Goal: Information Seeking & Learning: Learn about a topic

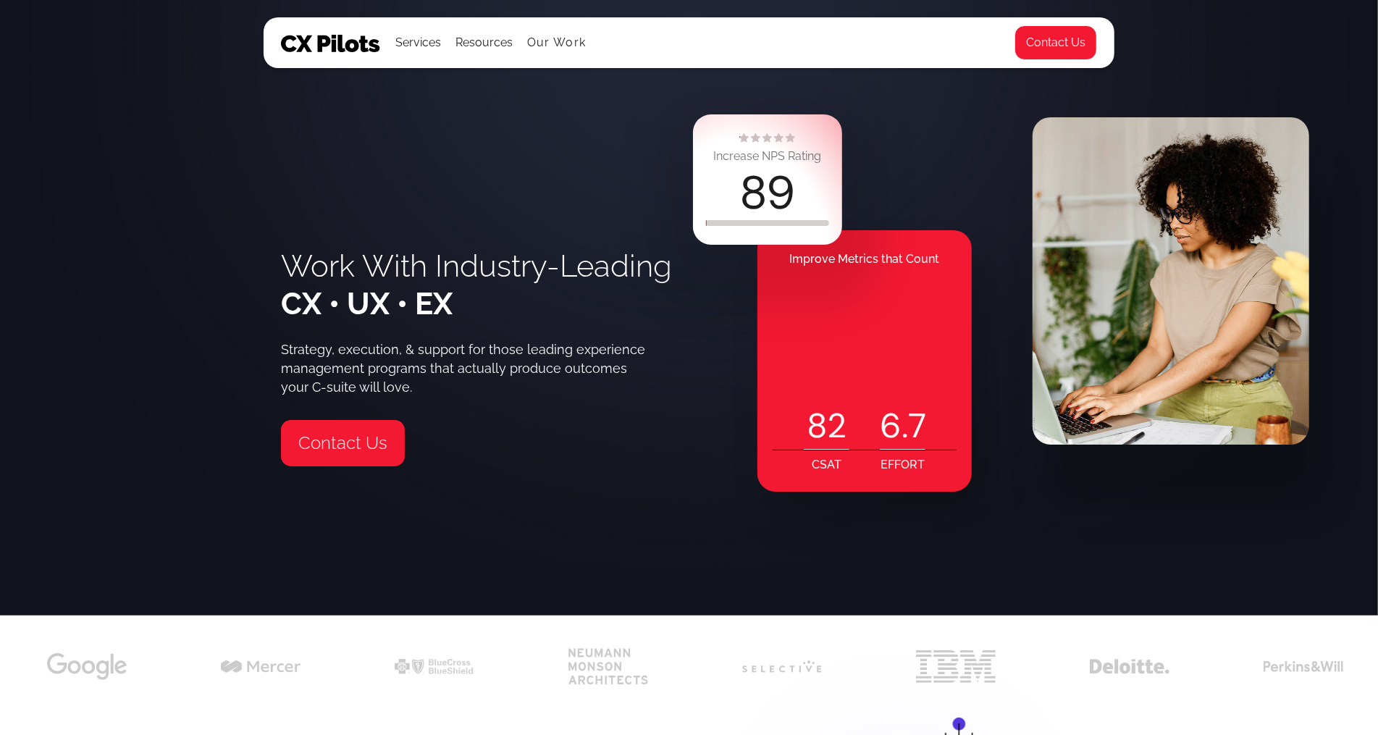
click at [302, 35] on img at bounding box center [331, 43] width 100 height 17
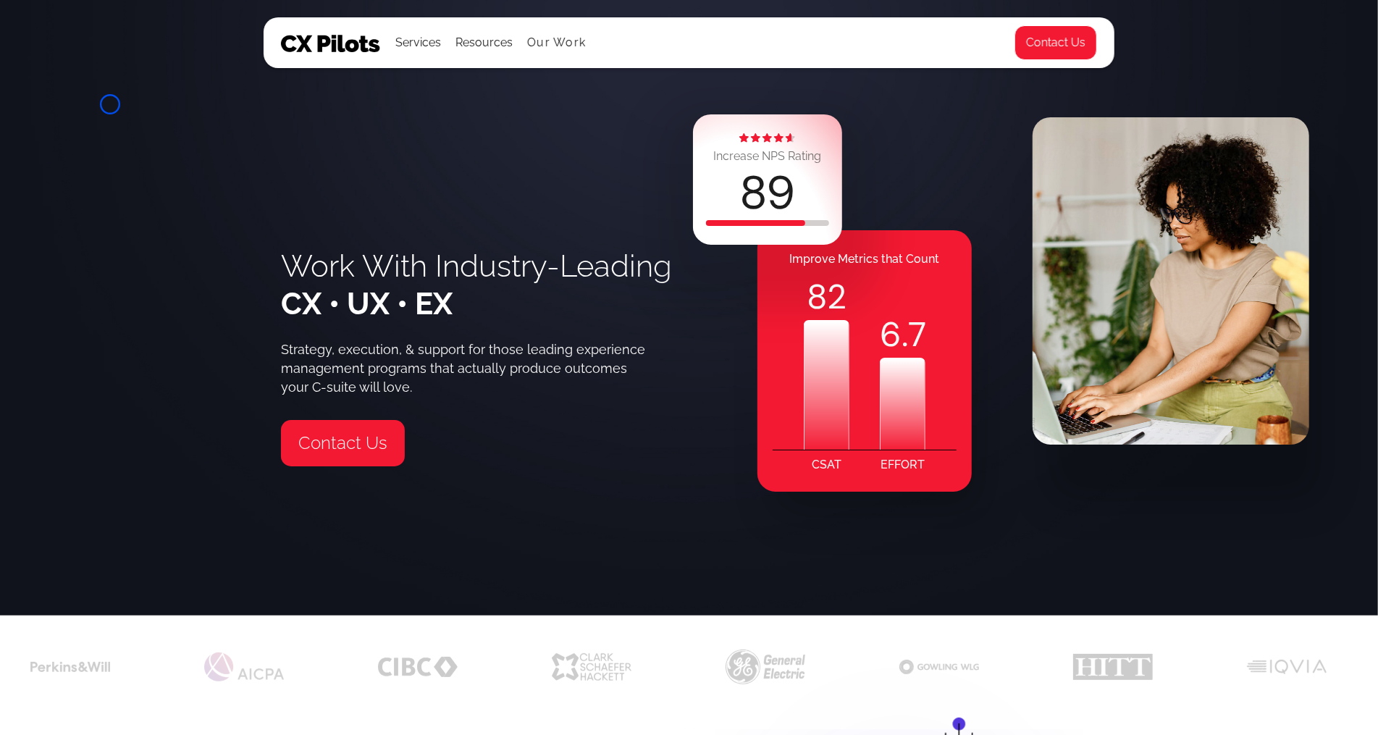
click at [110, 104] on div "Work With Industry-Leading CX • UX • EX Strategy, execution, & support for thos…" at bounding box center [689, 307] width 1378 height 615
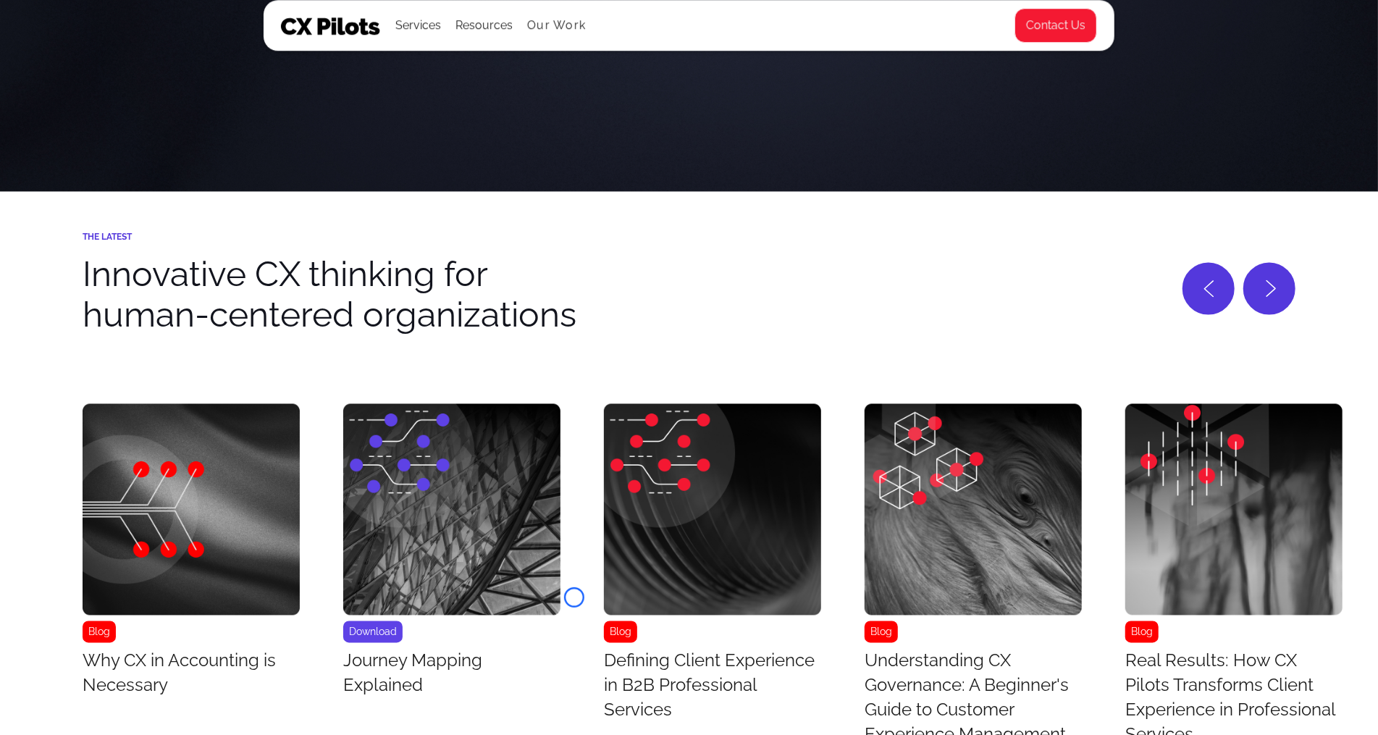
scroll to position [5840, 0]
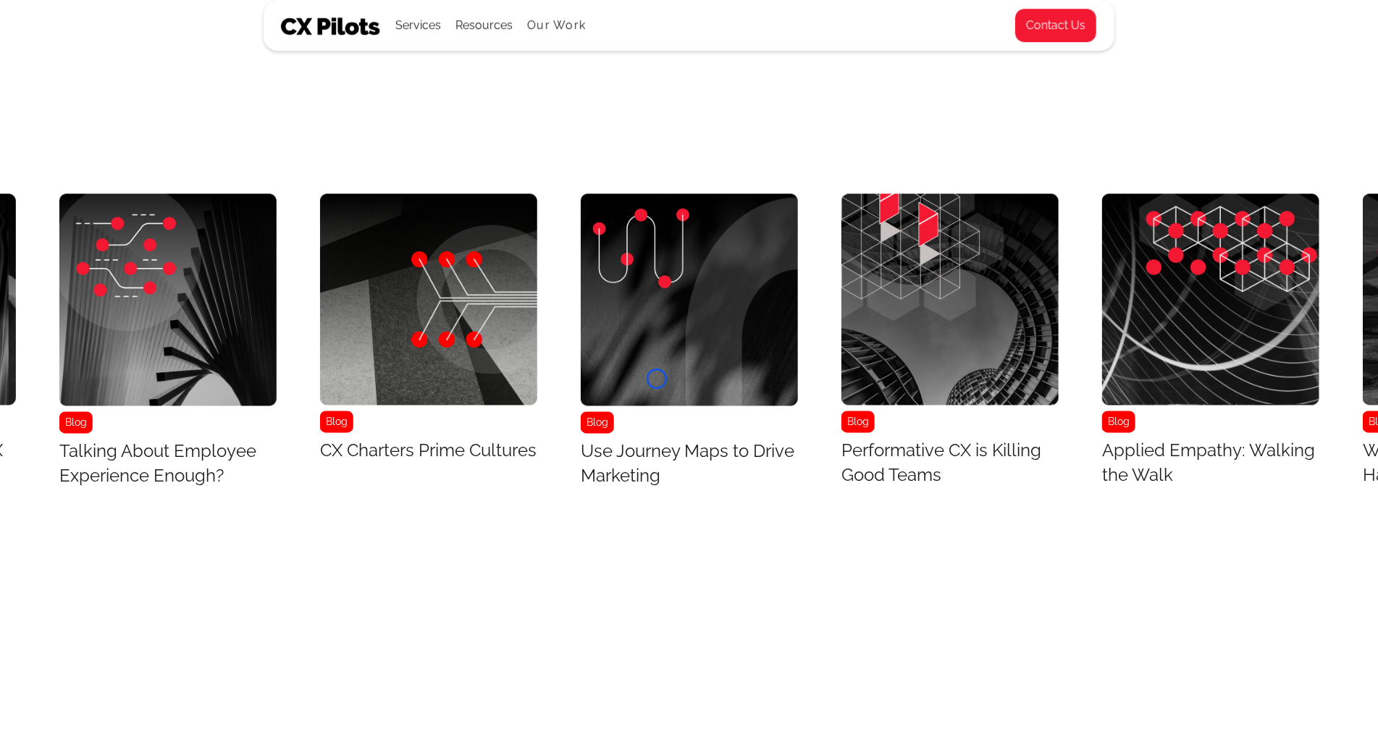
click at [657, 379] on img "21 / 43" at bounding box center [689, 300] width 217 height 212
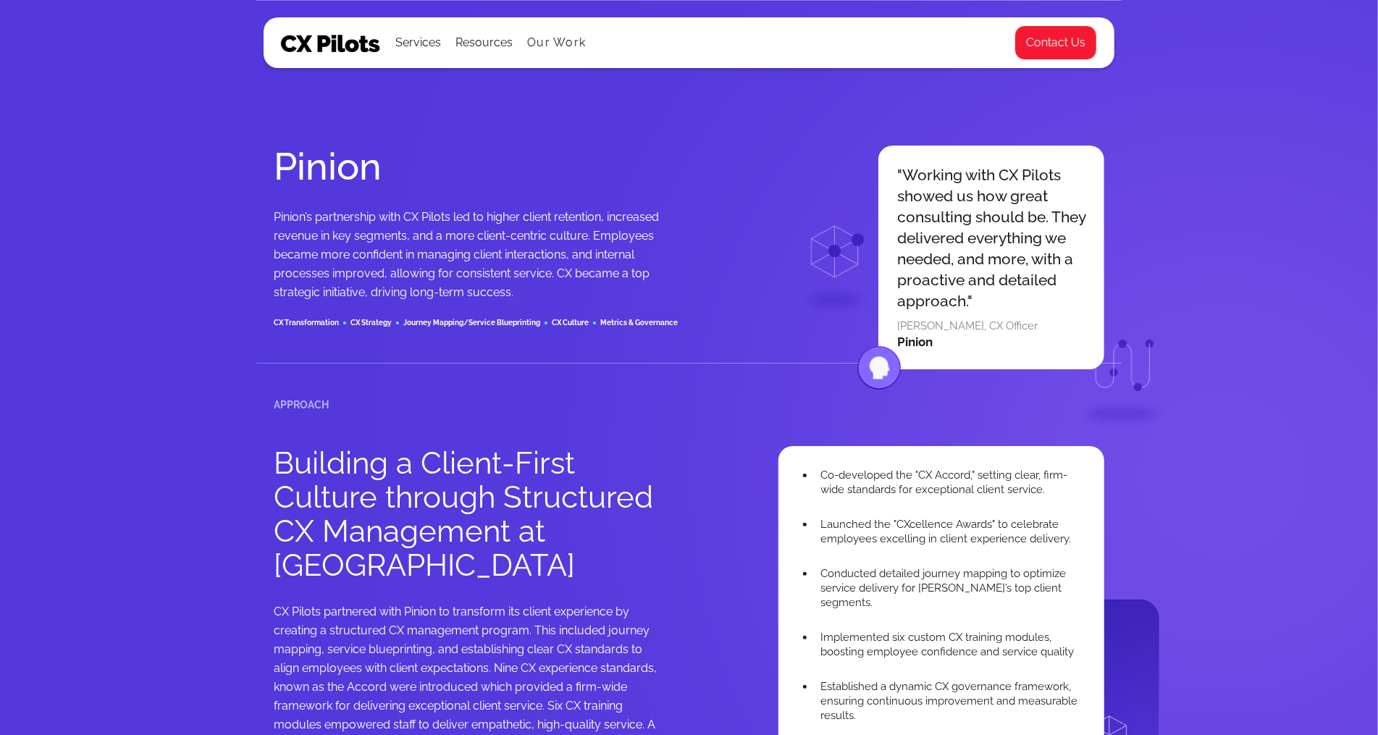
click at [990, 342] on div "Pinion" at bounding box center [991, 342] width 188 height 17
click at [130, 76] on div "Pinion Pinion’s partnership with CX Pilots led to higher client retention, incr…" at bounding box center [689, 492] width 1378 height 984
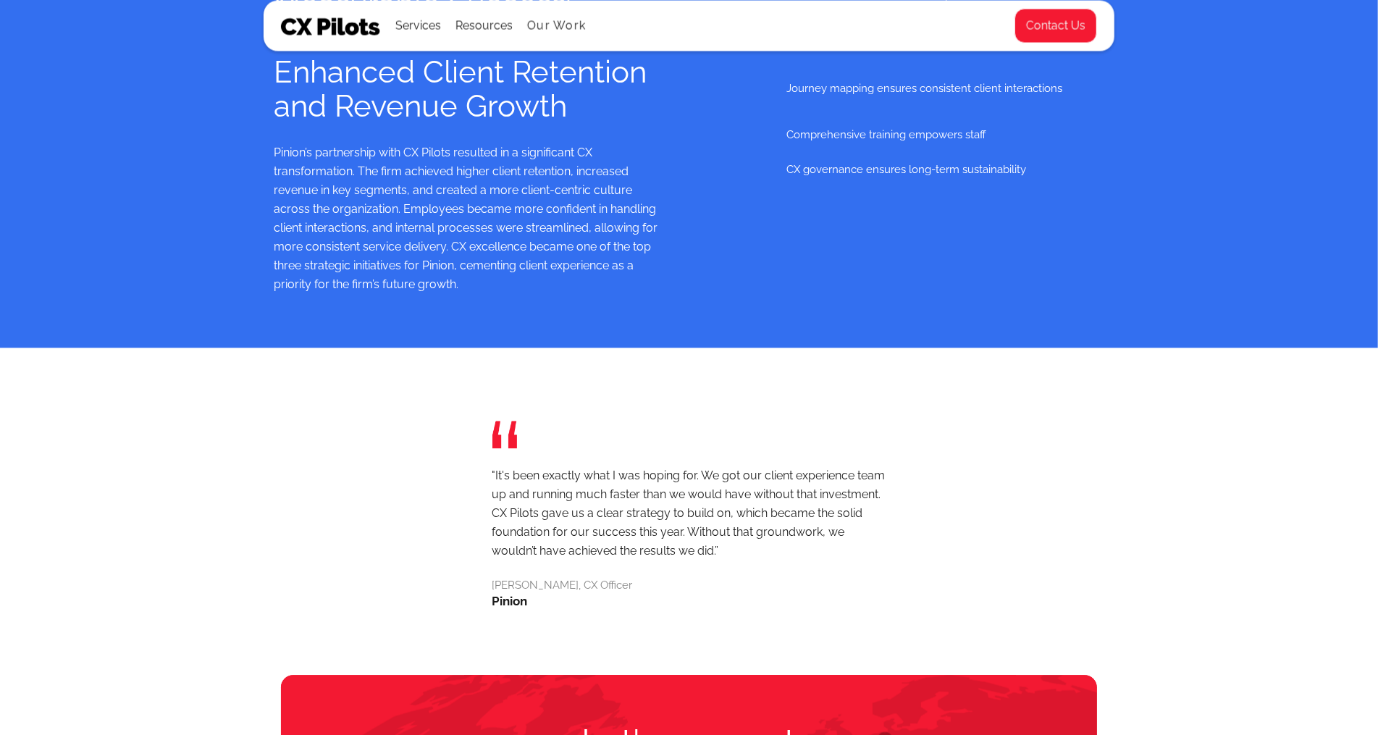
scroll to position [2382, 0]
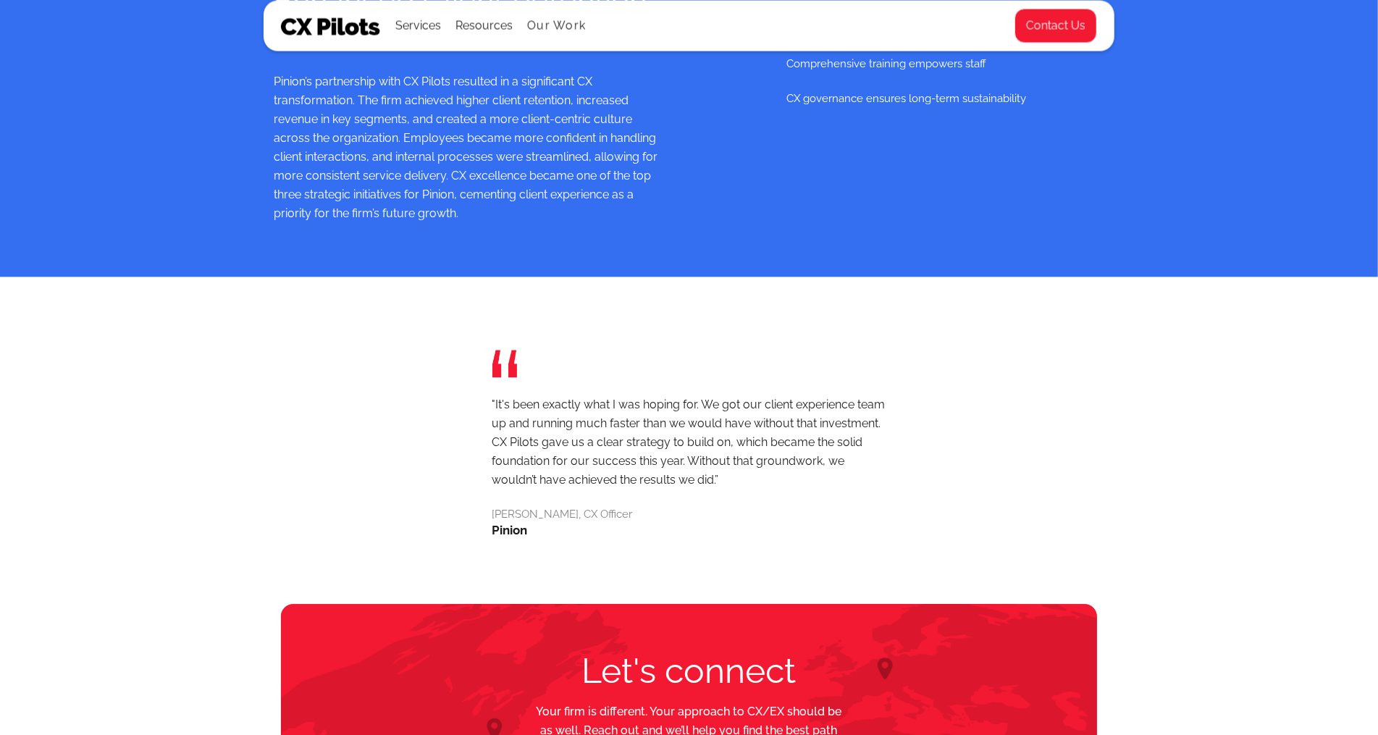
click at [130, 76] on div "The Results Measurable Success: Pinion’s Enhanced Client Retention and Revenue …" at bounding box center [689, 18] width 1378 height 516
